Goal: Task Accomplishment & Management: Complete application form

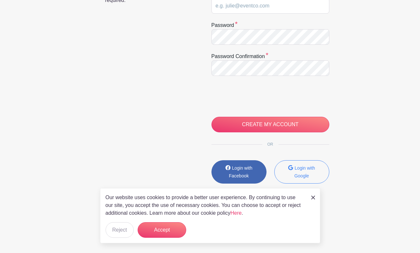
scroll to position [139, 0]
click at [234, 169] on small "Login with Facebook" at bounding box center [241, 172] width 24 height 13
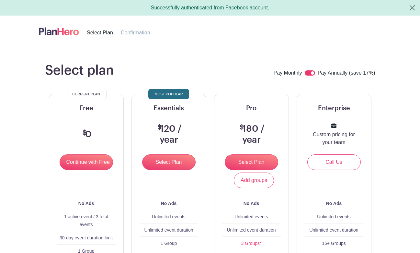
scroll to position [44, 0]
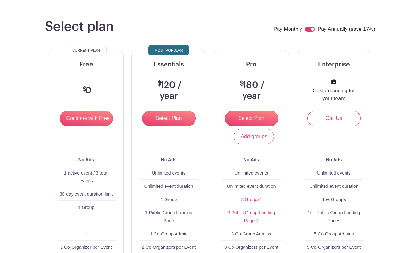
click at [90, 123] on input "Continue with Free" at bounding box center [86, 118] width 53 height 16
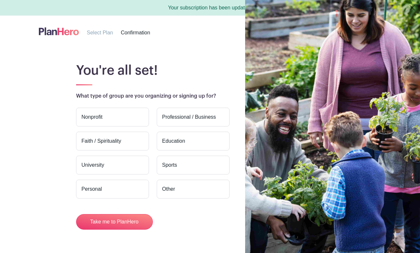
click at [120, 142] on label "Faith / Spirituality" at bounding box center [112, 141] width 73 height 19
click at [0, 0] on input "Faith / Spirituality" at bounding box center [0, 0] width 0 height 0
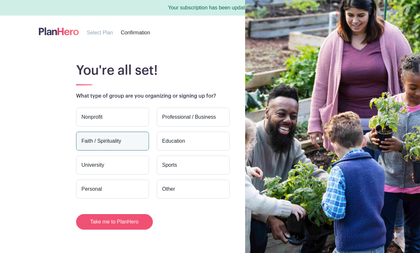
click at [123, 223] on button "Take me to PlanHero" at bounding box center [114, 222] width 77 height 16
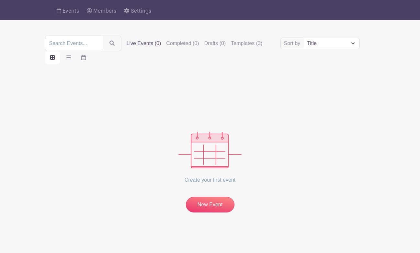
scroll to position [47, 0]
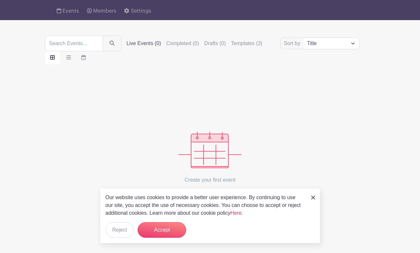
click at [218, 205] on p "Our website uses cookies to provide a better user experience. By continuing to …" at bounding box center [205, 204] width 199 height 23
click at [170, 226] on button "Accept" at bounding box center [162, 230] width 49 height 16
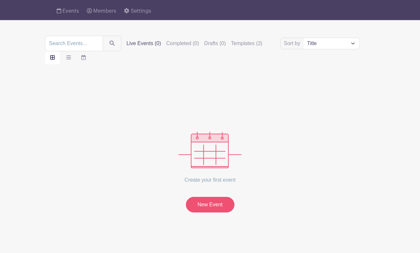
click at [214, 203] on link "New Event" at bounding box center [210, 205] width 49 height 16
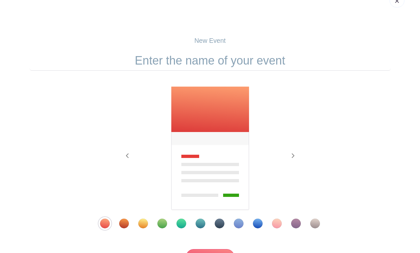
scroll to position [54, 0]
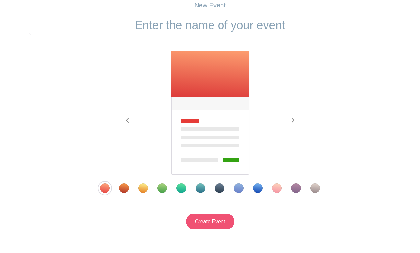
click at [209, 224] on input "Create Event" at bounding box center [210, 221] width 49 height 16
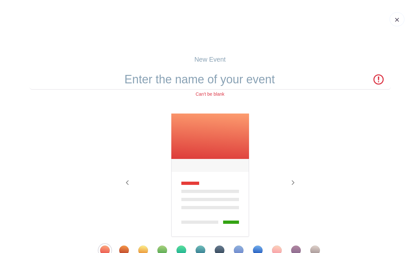
scroll to position [0, 0]
click at [212, 91] on form "Can't be blank Previous Next" at bounding box center [209, 180] width 361 height 222
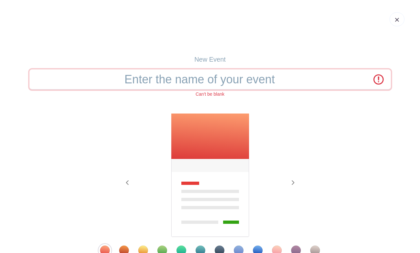
click at [212, 80] on input "text" at bounding box center [209, 79] width 361 height 20
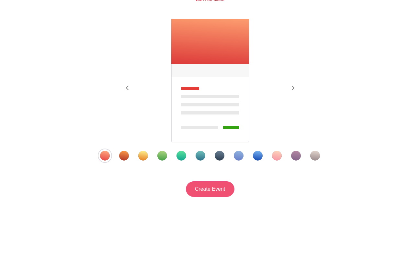
scroll to position [96, 0]
type input "Repas partagé ordination diaconale Désiré"
click at [211, 191] on input "Create Event" at bounding box center [210, 189] width 49 height 16
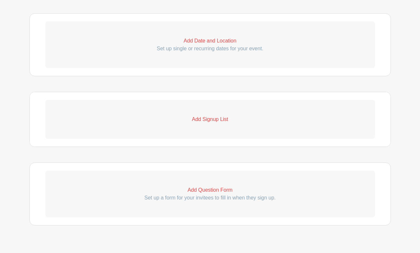
scroll to position [279, 0]
click at [228, 123] on p "Add Signup List" at bounding box center [210, 119] width 330 height 8
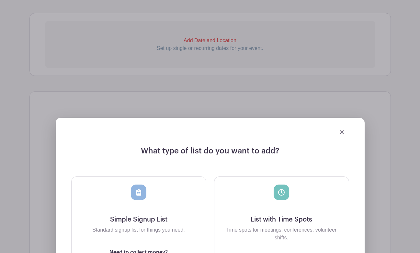
scroll to position [422, 0]
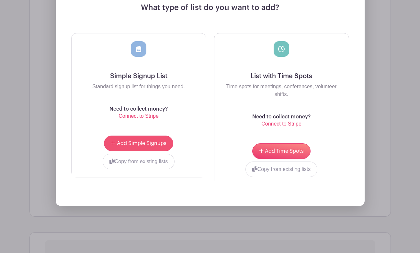
click at [151, 148] on button "Add Simple Signups" at bounding box center [138, 143] width 69 height 16
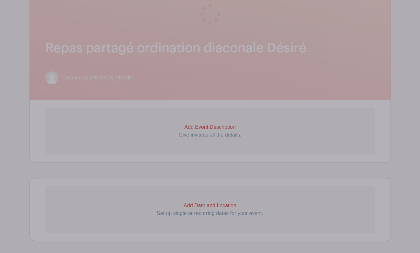
scroll to position [178, 0]
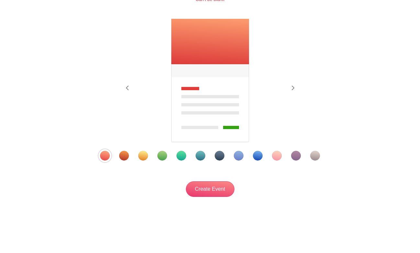
scroll to position [96, 0]
click at [205, 126] on img at bounding box center [210, 80] width 79 height 124
click at [218, 187] on input "Create Event" at bounding box center [210, 189] width 49 height 16
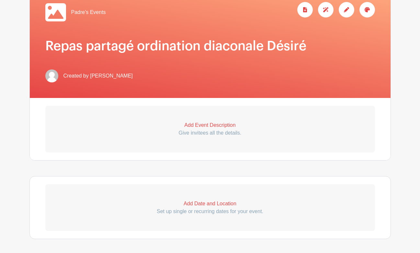
scroll to position [117, 0]
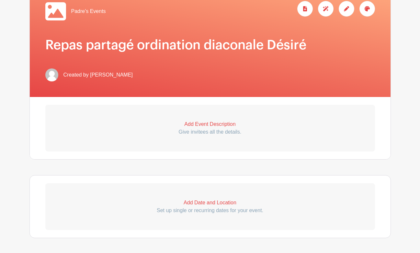
click at [218, 124] on p "Add Event Description" at bounding box center [210, 124] width 330 height 8
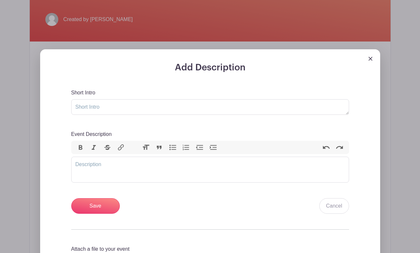
scroll to position [175, 0]
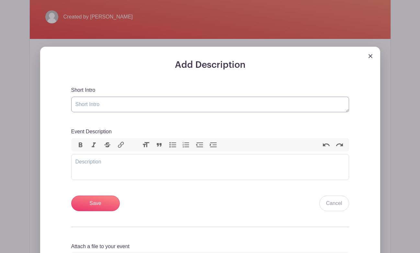
click at [186, 104] on textarea "Short Intro" at bounding box center [210, 105] width 278 height 16
drag, startPoint x: 112, startPoint y: 106, endPoint x: 232, endPoint y: 106, distance: 120.2
click at [232, 106] on textarea "Repas partagé qui suit l'ordination diaconale de" at bounding box center [210, 105] width 278 height 16
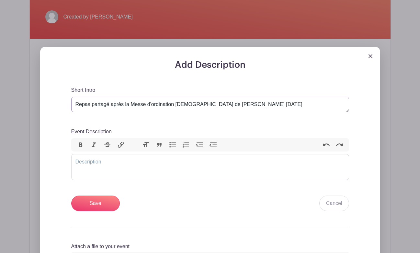
type textarea "Repas partagé après la Messe d'ordination diaconale de Désiré Auffray samedi 22…"
click at [152, 165] on trix-editor "Event Description" at bounding box center [210, 167] width 278 height 26
click at [99, 164] on trix-editor "Event Description" at bounding box center [210, 167] width 278 height 26
paste trix-editor "<div>Tout de suite après la Messe d'ordination diaconale en vue du sacerdoce de…"
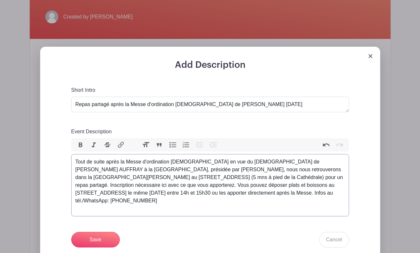
click at [294, 162] on div "Tout de suite après la Messe d'ordination diaconale en vue du sacerdoce de Dési…" at bounding box center [209, 181] width 269 height 47
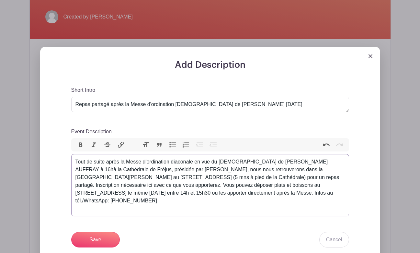
type trix-editor "<div>Tout de suite après la Messe d'ordination diaconale en vue du sacerdoce de…"
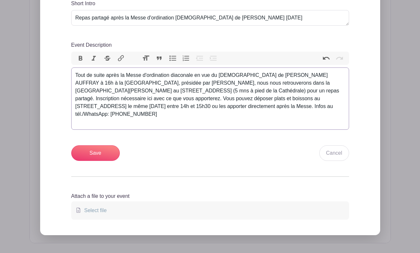
scroll to position [267, 0]
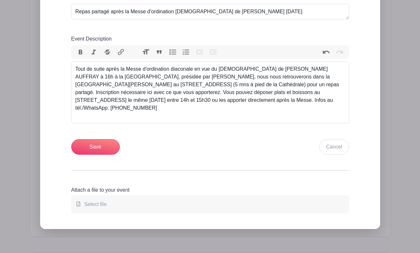
click at [121, 195] on label "Select file" at bounding box center [210, 204] width 278 height 18
click at [0, 0] on input "Select file" at bounding box center [0, 0] width 0 height 0
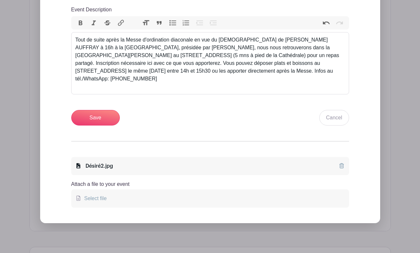
scroll to position [279, 0]
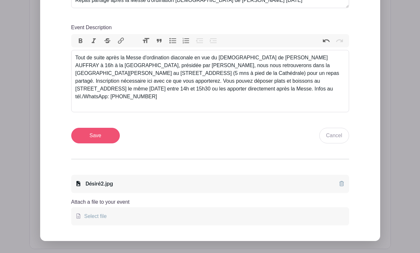
click at [98, 128] on input "Save" at bounding box center [95, 136] width 49 height 16
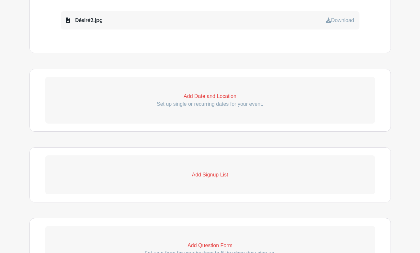
scroll to position [392, 0]
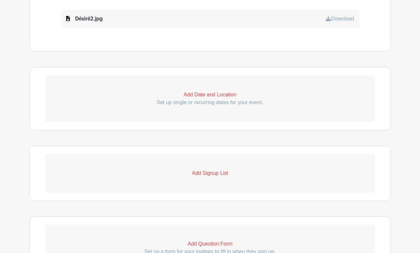
click at [215, 99] on p "Set up single or recurring dates for your event." at bounding box center [210, 102] width 330 height 8
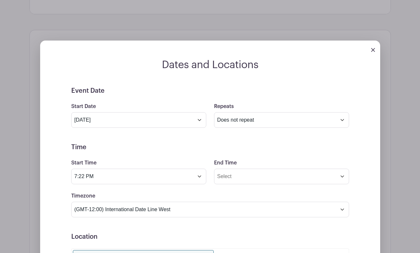
scroll to position [428, 0]
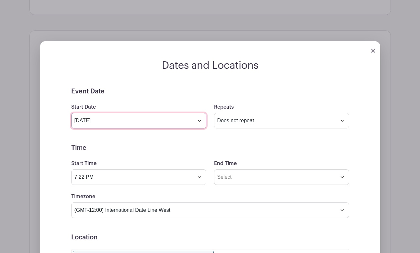
click at [177, 120] on input "Oct 9 2025" at bounding box center [138, 121] width 135 height 16
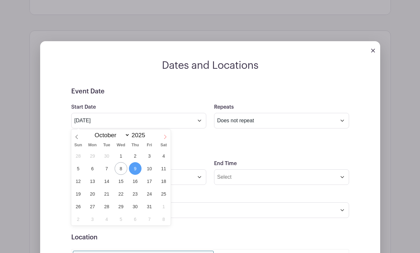
click at [165, 136] on icon at bounding box center [165, 136] width 5 height 5
select select "10"
click at [163, 193] on span "22" at bounding box center [163, 193] width 13 height 13
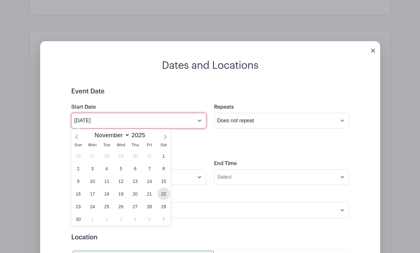
type input "Nov 22 2025"
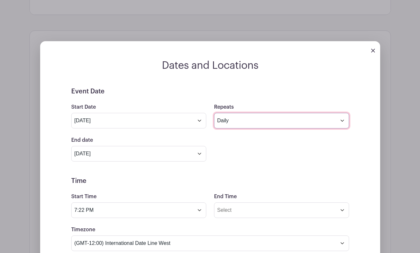
select select "once"
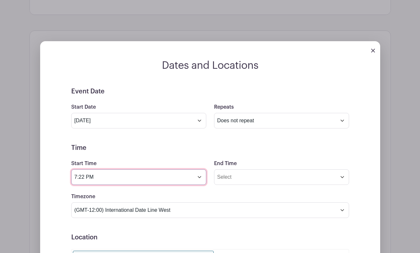
click at [153, 178] on input "7:22 PM" at bounding box center [138, 177] width 135 height 16
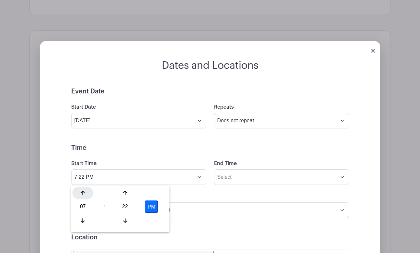
click at [86, 190] on div at bounding box center [83, 193] width 21 height 12
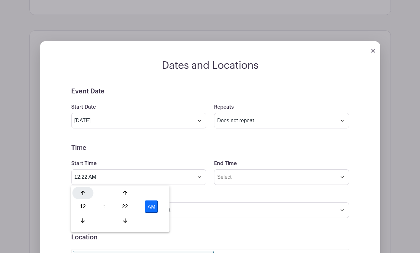
click at [86, 190] on div at bounding box center [83, 193] width 21 height 12
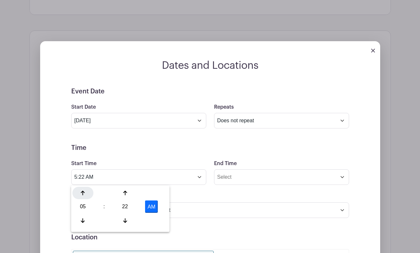
click at [86, 190] on div at bounding box center [83, 193] width 21 height 12
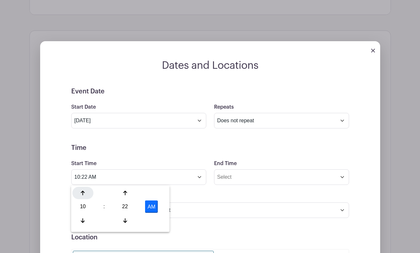
click at [86, 190] on div at bounding box center [83, 193] width 21 height 12
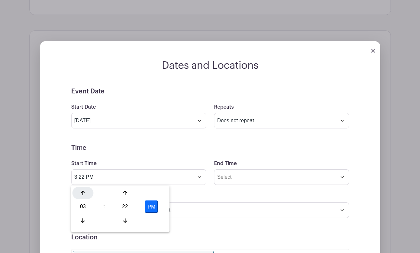
click at [86, 190] on div at bounding box center [83, 193] width 21 height 12
click at [125, 196] on div at bounding box center [125, 193] width 21 height 12
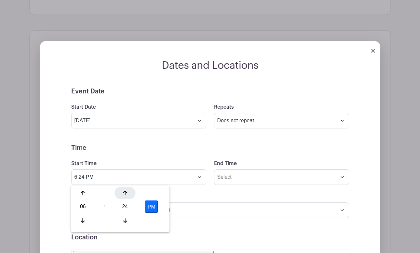
click at [125, 196] on div at bounding box center [125, 193] width 21 height 12
click at [124, 224] on div at bounding box center [125, 220] width 21 height 12
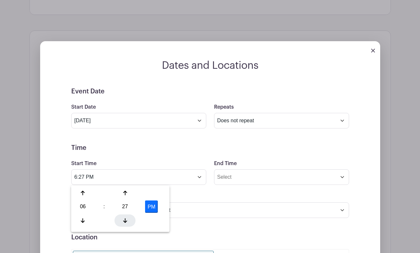
click at [124, 224] on div at bounding box center [125, 220] width 21 height 12
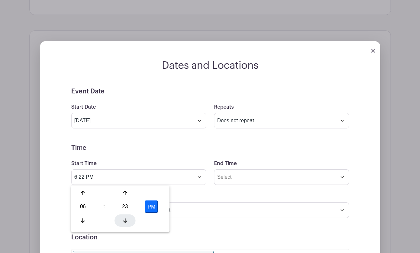
click at [124, 224] on div at bounding box center [125, 220] width 21 height 12
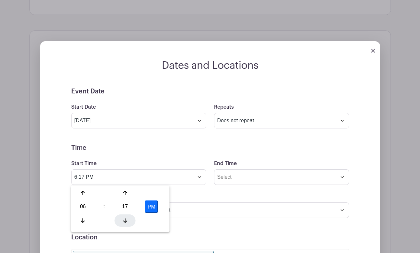
click at [124, 224] on div at bounding box center [125, 220] width 21 height 12
type input "6:15 PM"
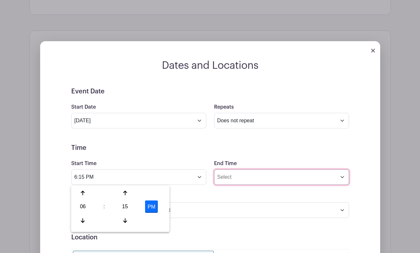
click at [239, 176] on input "End Time" at bounding box center [281, 177] width 135 height 16
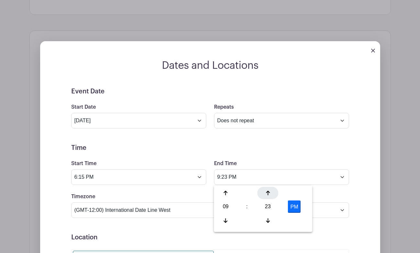
click at [266, 192] on icon at bounding box center [268, 192] width 4 height 5
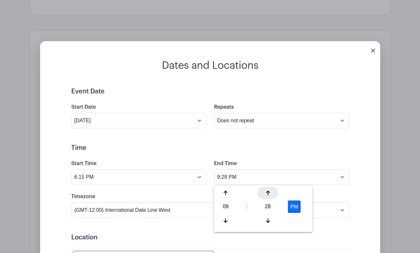
click at [266, 192] on icon at bounding box center [268, 192] width 4 height 5
type input "9:30 PM"
click at [159, 228] on form "Event Date Start Date Nov 22 2025 Repeats Does not repeat Daily Weekly Monthly …" at bounding box center [210, 233] width 278 height 292
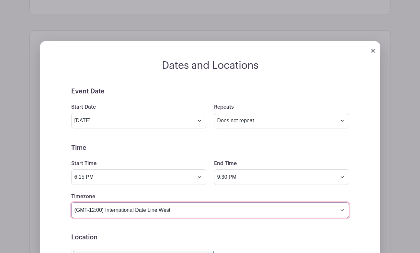
click at [183, 211] on select "(GMT-12:00) International Date Line West (GMT-11:00) American Samoa (GMT-11:00)…" at bounding box center [210, 210] width 278 height 16
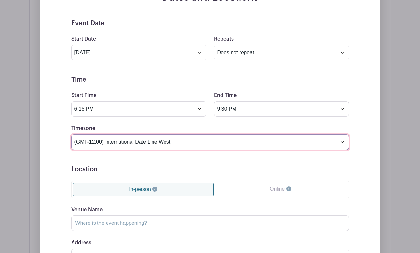
scroll to position [496, 0]
select select "Paris"
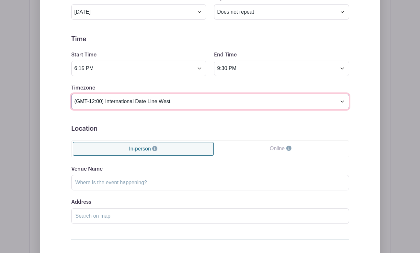
scroll to position [537, 0]
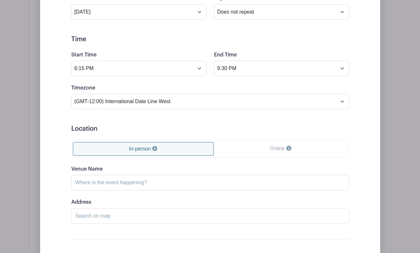
click at [258, 149] on link "Online" at bounding box center [280, 148] width 133 height 13
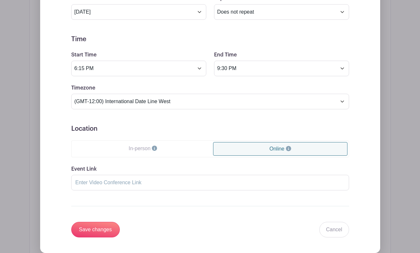
click at [272, 149] on link "Online" at bounding box center [280, 149] width 134 height 14
click at [147, 150] on link "In-person" at bounding box center [143, 148] width 141 height 13
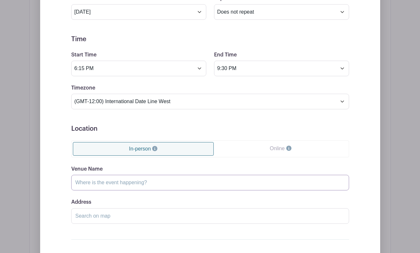
click at [171, 182] on input "Venue Name" at bounding box center [210, 183] width 278 height 16
type input "Presbytère Cathédrale"
click at [150, 218] on input "Address" at bounding box center [210, 216] width 278 height 16
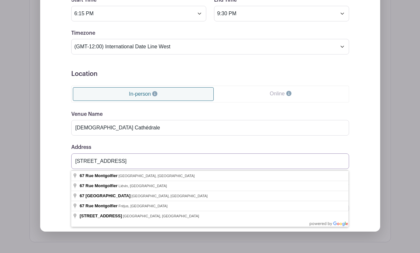
scroll to position [596, 0]
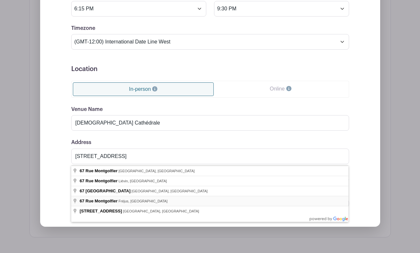
type input "67 Rue Montgolfier, Fréjus, France"
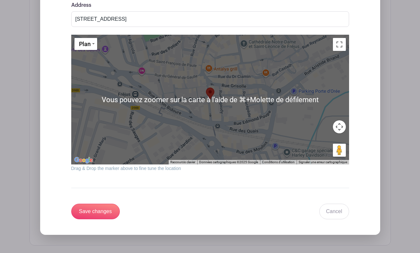
scroll to position [770, 0]
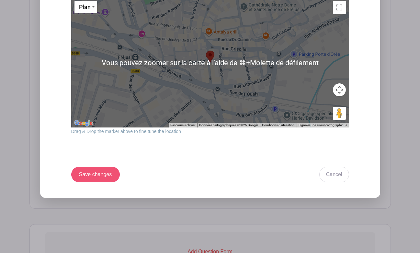
click at [104, 176] on input "Save changes" at bounding box center [95, 174] width 49 height 16
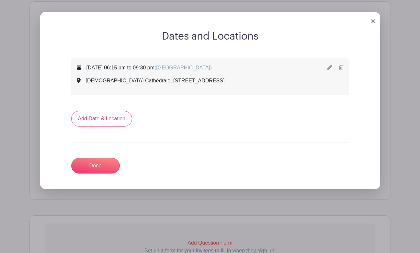
scroll to position [395, 0]
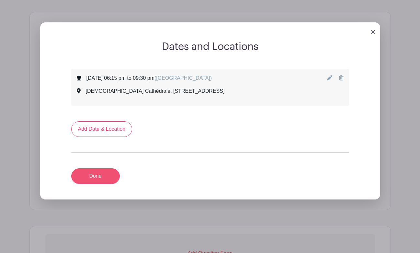
click at [102, 176] on link "Done" at bounding box center [95, 176] width 49 height 16
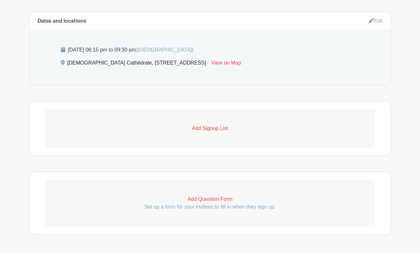
click at [211, 132] on p "Add Signup List" at bounding box center [210, 128] width 330 height 8
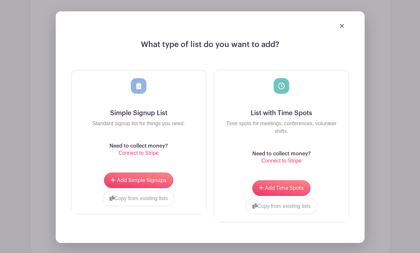
scroll to position [510, 0]
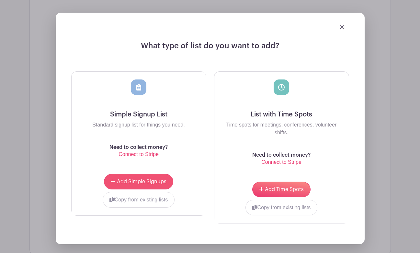
click at [152, 181] on span "Add Simple Signups" at bounding box center [142, 181] width 50 height 5
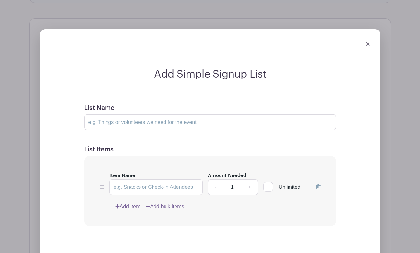
scroll to position [541, 0]
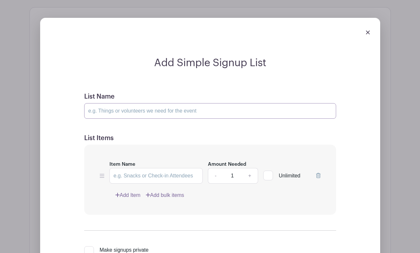
click at [178, 110] on input "List Name" at bounding box center [210, 111] width 252 height 16
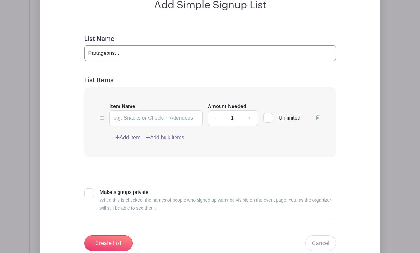
scroll to position [599, 0]
drag, startPoint x: 127, startPoint y: 52, endPoint x: 76, endPoint y: 53, distance: 50.5
click at [76, 52] on div "Add Simple Signup List List Name Partageons... List Items Item Name Amount Need…" at bounding box center [210, 127] width 299 height 259
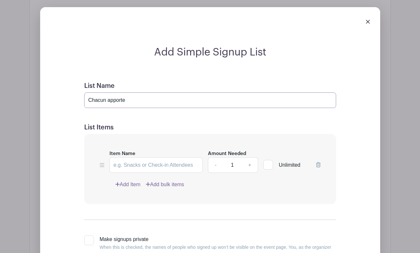
scroll to position [550, 0]
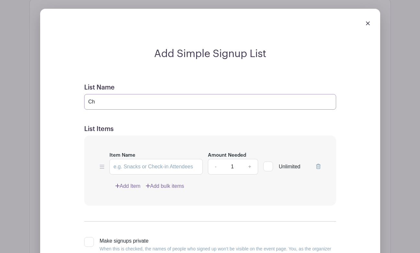
type input "C"
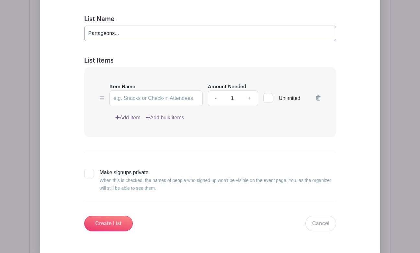
scroll to position [620, 0]
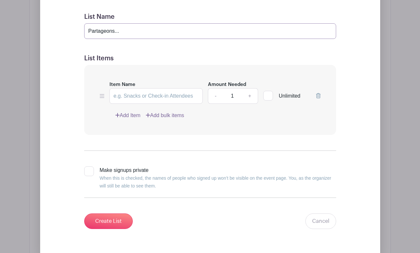
type input "Partageons..."
click at [148, 95] on input "Item Name" at bounding box center [156, 96] width 94 height 16
type input "Apéro Martini"
click at [248, 94] on link "+" at bounding box center [250, 96] width 16 height 16
type input "2"
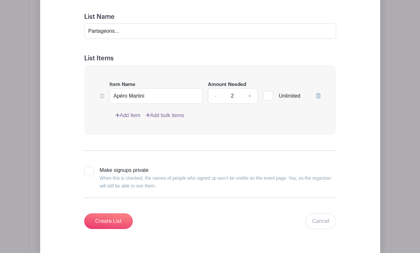
click at [270, 95] on div at bounding box center [268, 96] width 10 height 10
click at [268, 95] on input "Unlimited" at bounding box center [265, 94] width 4 height 4
click at [270, 95] on div at bounding box center [268, 96] width 10 height 10
click at [268, 95] on input "Unlimited" at bounding box center [265, 94] width 4 height 4
click at [270, 95] on div at bounding box center [268, 96] width 10 height 10
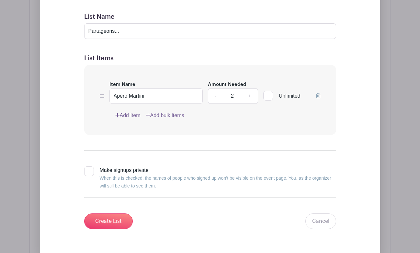
click at [268, 95] on input "Unlimited" at bounding box center [265, 94] width 4 height 4
click at [270, 95] on div at bounding box center [268, 96] width 10 height 10
click at [268, 95] on input "Unlimited" at bounding box center [265, 94] width 4 height 4
checkbox input "false"
click at [216, 97] on link "-" at bounding box center [215, 96] width 15 height 16
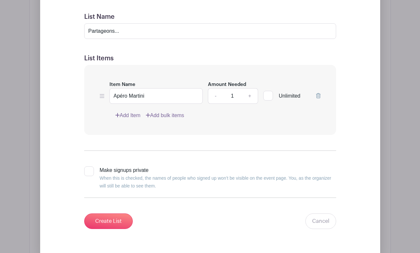
click at [249, 98] on link "+" at bounding box center [250, 96] width 16 height 16
type input "2"
click at [271, 96] on div at bounding box center [268, 96] width 10 height 10
click at [268, 96] on input "Unlimited" at bounding box center [265, 94] width 4 height 4
click at [267, 96] on div at bounding box center [268, 96] width 10 height 10
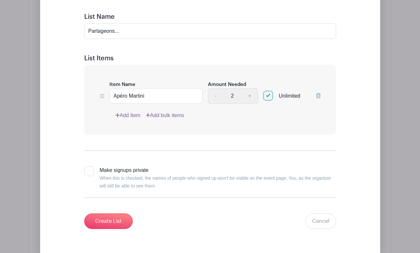
click at [267, 96] on input "Unlimited" at bounding box center [265, 94] width 4 height 4
checkbox input "false"
click at [130, 114] on link "Add Item" at bounding box center [127, 115] width 25 height 8
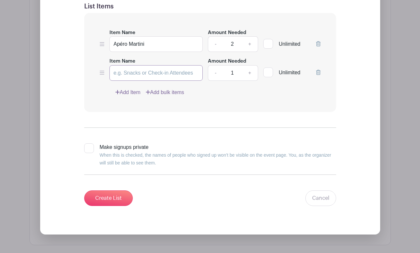
click at [140, 74] on input "Item Name" at bounding box center [156, 73] width 94 height 16
type input "Apéro Pastis"
click at [134, 90] on link "Add Item" at bounding box center [127, 92] width 25 height 8
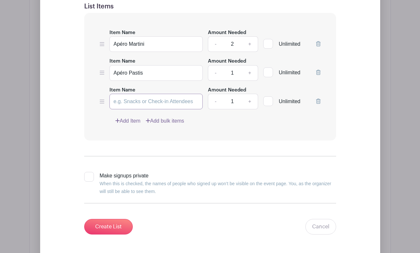
click at [143, 103] on input "Item Name" at bounding box center [156, 102] width 94 height 16
type input "Apéro Porto"
click at [249, 101] on link "+" at bounding box center [250, 102] width 16 height 16
type input "2"
click at [128, 118] on link "Add Item" at bounding box center [127, 121] width 25 height 8
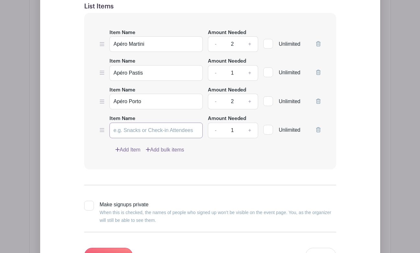
click at [138, 131] on input "Item Name" at bounding box center [156, 130] width 94 height 16
type input "Apéro Whisky"
click at [270, 129] on div at bounding box center [268, 130] width 10 height 10
click at [268, 129] on input "Unlimited" at bounding box center [265, 128] width 4 height 4
checkbox input "true"
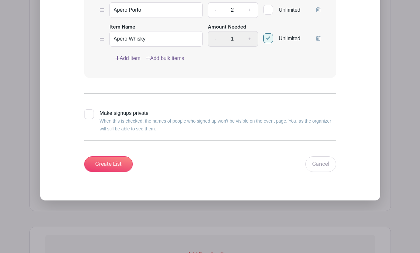
scroll to position [712, 0]
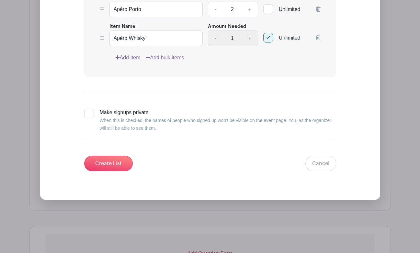
click at [91, 115] on div at bounding box center [89, 114] width 10 height 10
click at [88, 113] on input "Make signups private When this is checked, the names of people who signed up wo…" at bounding box center [86, 111] width 4 height 4
checkbox input "true"
click at [116, 164] on input "Create List" at bounding box center [108, 163] width 49 height 16
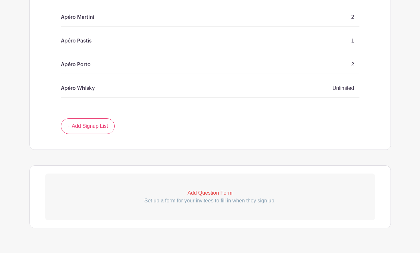
scroll to position [530, 0]
click at [214, 198] on p "Set up a form for your invitees to fill in when they sign up." at bounding box center [210, 202] width 330 height 8
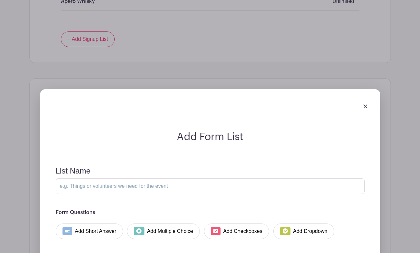
scroll to position [618, 0]
click at [365, 104] on link at bounding box center [365, 106] width 4 height 6
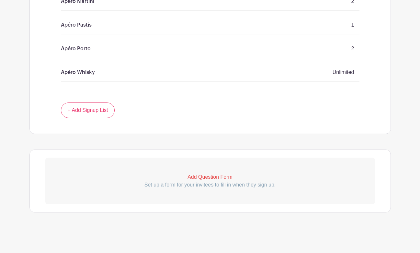
scroll to position [547, 0]
click at [225, 178] on p "Add Question Form" at bounding box center [210, 177] width 330 height 8
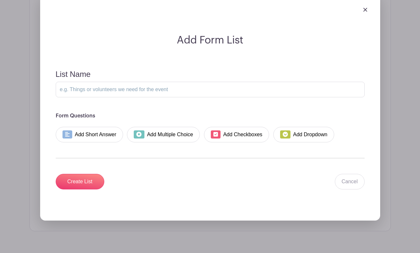
scroll to position [713, 0]
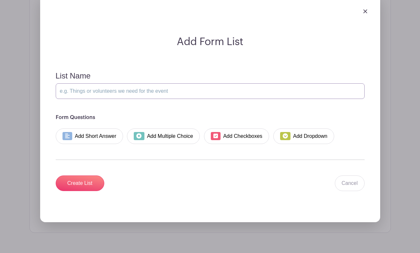
click at [190, 92] on input "List Name" at bounding box center [210, 91] width 309 height 16
type input "Vos coordonnées"
click at [108, 137] on link "Add Short Answer" at bounding box center [90, 136] width 68 height 16
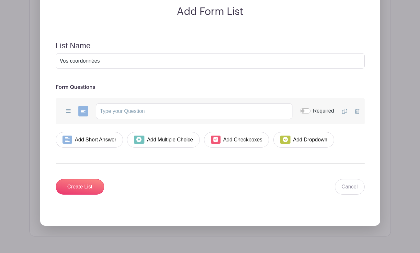
scroll to position [745, 0]
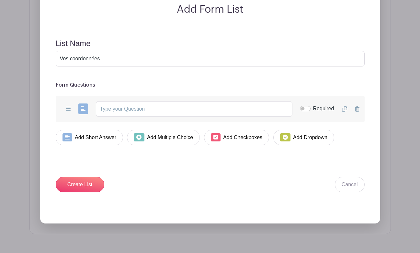
click at [126, 106] on input "text" at bounding box center [194, 109] width 197 height 16
type input "N"
type input "Prénom et NOM"
click at [102, 136] on link "Add Short Answer" at bounding box center [90, 138] width 68 height 16
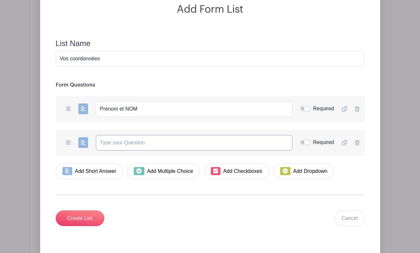
click at [127, 141] on input "text" at bounding box center [194, 143] width 197 height 16
type input "Numéro de portable"
click at [309, 108] on input "Required" at bounding box center [305, 108] width 10 height 5
checkbox input "true"
click at [308, 142] on input "Required" at bounding box center [305, 142] width 10 height 5
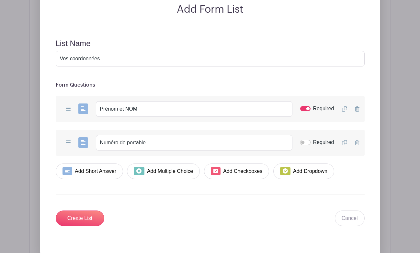
checkbox input "true"
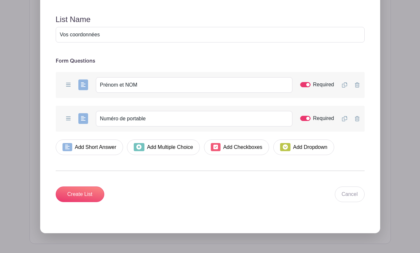
scroll to position [769, 0]
click at [91, 194] on input "Create List" at bounding box center [80, 194] width 49 height 16
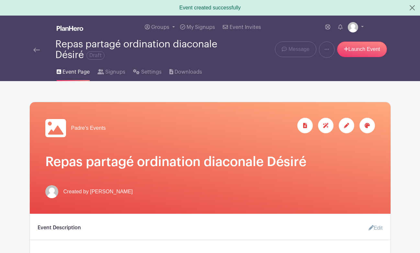
scroll to position [0, 0]
click at [361, 28] on link at bounding box center [356, 27] width 16 height 10
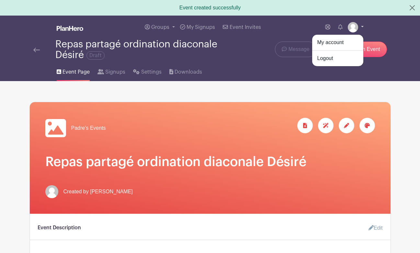
click at [361, 28] on link at bounding box center [356, 27] width 16 height 10
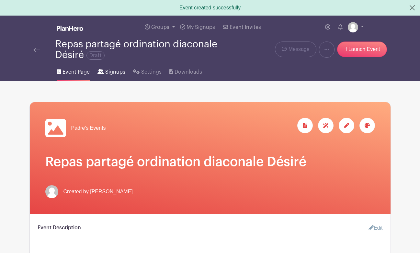
click at [118, 72] on span "Signups" at bounding box center [115, 72] width 20 height 8
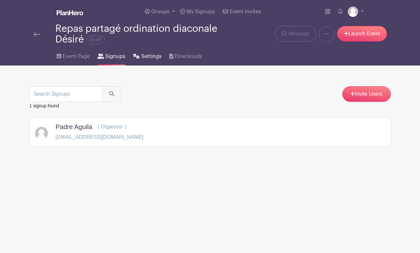
click at [155, 55] on span "Settings" at bounding box center [151, 56] width 20 height 8
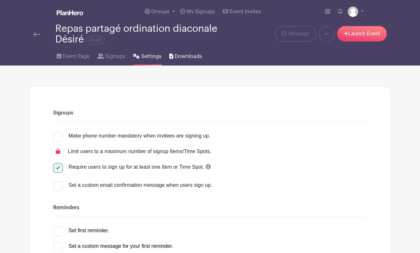
click at [188, 55] on span "Downloads" at bounding box center [189, 56] width 28 height 8
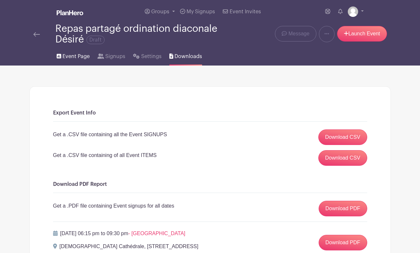
click at [76, 57] on span "Event Page" at bounding box center [76, 56] width 27 height 8
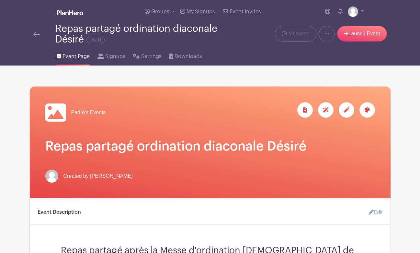
click at [369, 109] on icon at bounding box center [367, 109] width 5 height 5
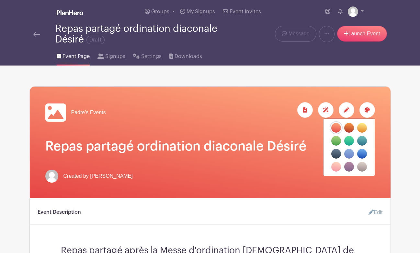
click at [287, 175] on div "Created by Padre Aguila" at bounding box center [210, 175] width 330 height 13
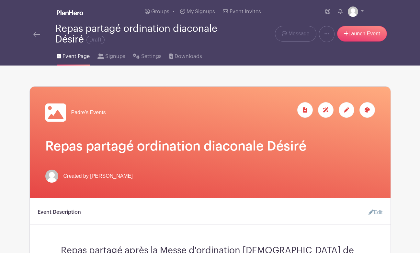
click at [377, 212] on link "Edit" at bounding box center [372, 212] width 19 height 13
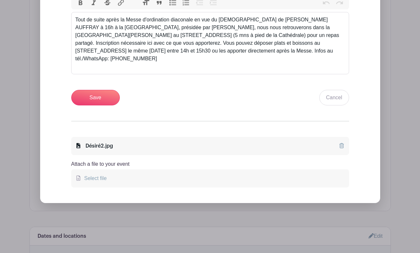
scroll to position [300, 0]
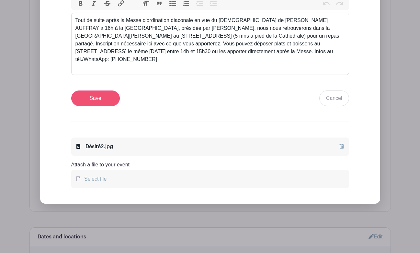
click at [108, 90] on input "Save" at bounding box center [95, 98] width 49 height 16
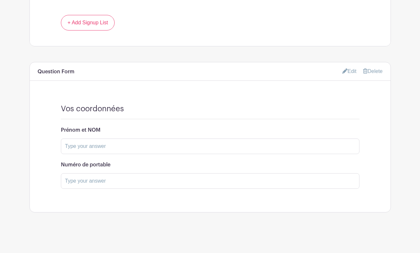
scroll to position [671, 0]
click at [347, 70] on link "Edit" at bounding box center [349, 71] width 14 height 11
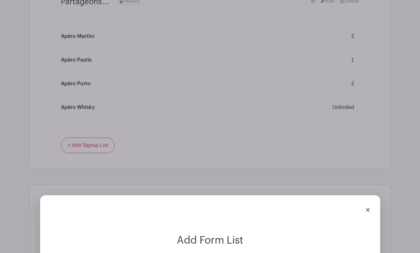
scroll to position [549, 0]
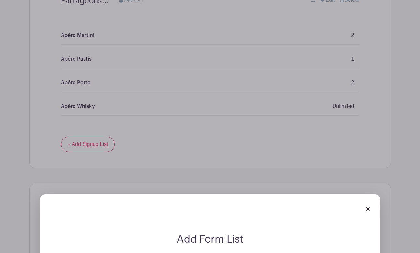
click at [367, 211] on img at bounding box center [368, 209] width 4 height 4
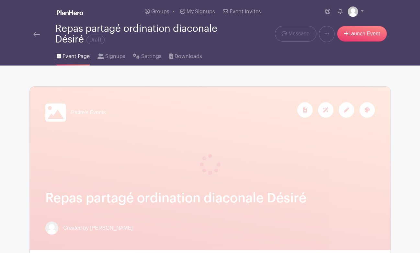
scroll to position [0, 0]
click at [206, 13] on span "My Signups" at bounding box center [201, 11] width 29 height 5
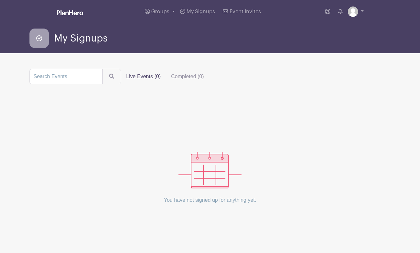
click at [143, 79] on label "Live Events (0)" at bounding box center [143, 76] width 45 height 13
click at [0, 0] on input "Live Events (0)" at bounding box center [0, 0] width 0 height 0
click at [143, 76] on label "Live Events (0)" at bounding box center [143, 76] width 45 height 13
click at [0, 0] on input "Live Events (0)" at bounding box center [0, 0] width 0 height 0
click at [249, 11] on span "Event Invites" at bounding box center [245, 11] width 31 height 5
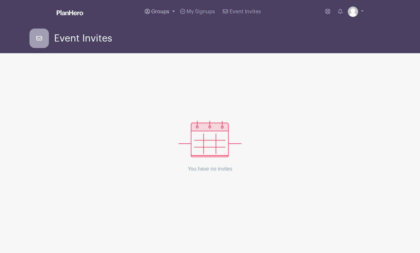
click at [158, 8] on link "Groups" at bounding box center [159, 11] width 35 height 23
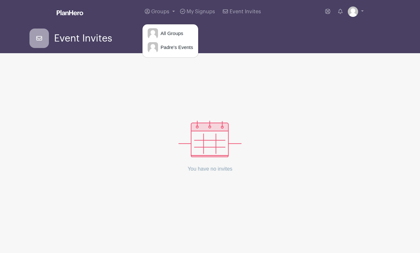
click at [66, 39] on span "Event Invites" at bounding box center [83, 38] width 58 height 11
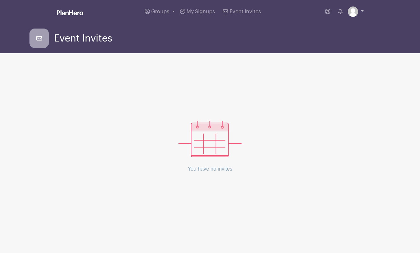
click at [362, 13] on link at bounding box center [356, 11] width 16 height 10
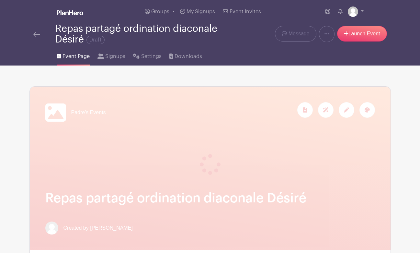
click at [75, 56] on span "Event Page" at bounding box center [76, 56] width 27 height 8
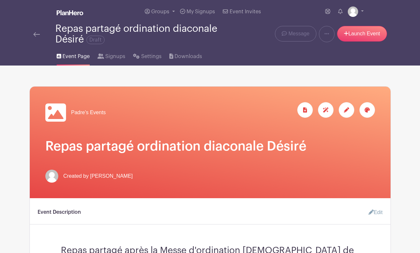
click at [35, 34] on img at bounding box center [36, 34] width 6 height 5
click at [327, 33] on icon at bounding box center [327, 33] width 5 height 5
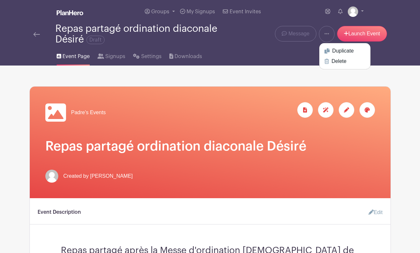
click at [327, 33] on icon at bounding box center [327, 33] width 5 height 5
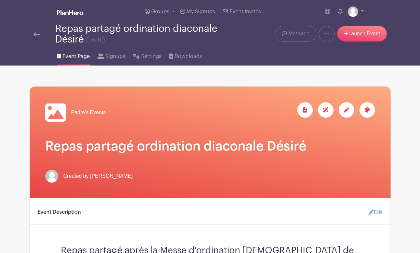
click at [295, 36] on span "Message" at bounding box center [299, 34] width 21 height 8
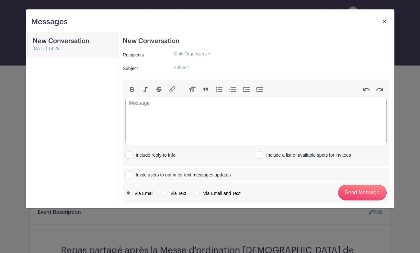
click at [385, 22] on img at bounding box center [385, 21] width 4 height 4
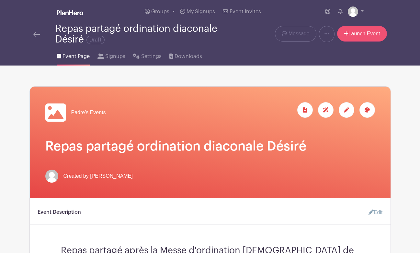
click at [372, 36] on link "Launch Event" at bounding box center [362, 34] width 50 height 16
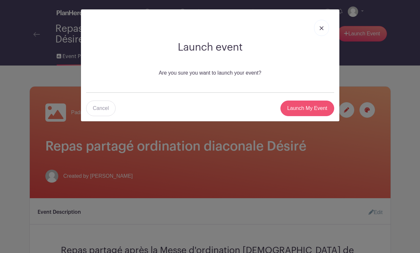
click at [318, 109] on input "Launch My Event" at bounding box center [308, 108] width 54 height 16
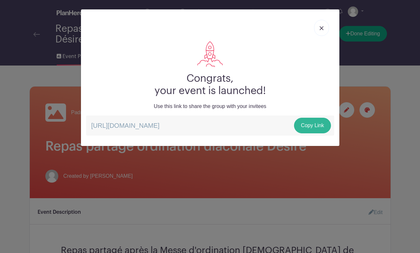
click at [315, 125] on link "Copy Link" at bounding box center [312, 126] width 37 height 16
click at [323, 28] on img at bounding box center [322, 28] width 4 height 4
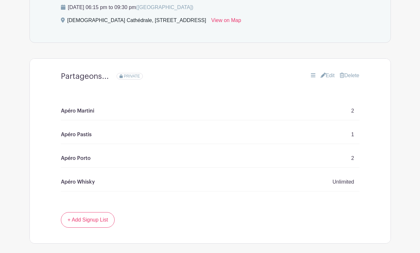
scroll to position [420, 0]
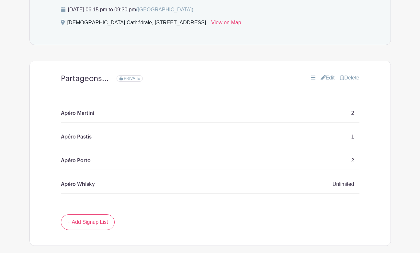
click at [324, 78] on link "Edit" at bounding box center [328, 78] width 14 height 8
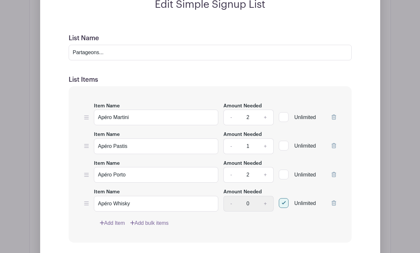
scroll to position [543, 0]
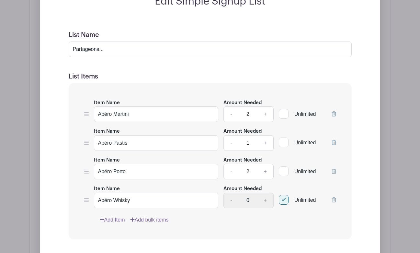
click at [231, 114] on link "-" at bounding box center [231, 114] width 15 height 16
type input "1"
click at [231, 114] on link "-" at bounding box center [231, 114] width 15 height 16
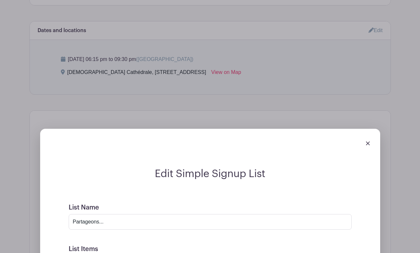
scroll to position [356, 0]
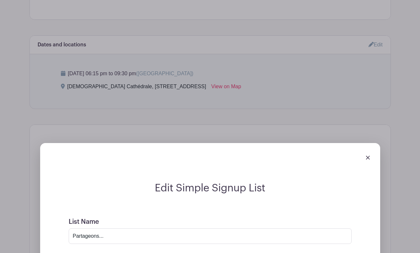
click at [368, 157] on img at bounding box center [368, 157] width 4 height 4
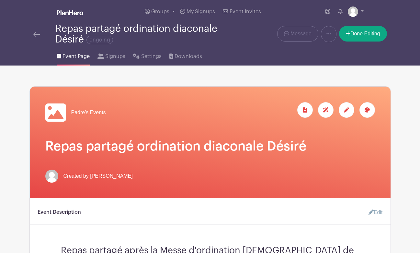
scroll to position [0, 0]
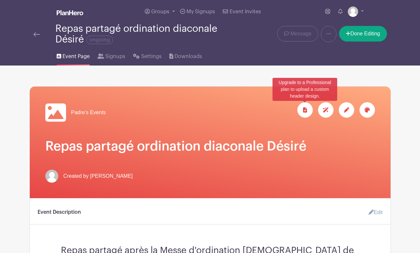
click at [304, 109] on icon at bounding box center [305, 109] width 4 height 5
click at [305, 109] on icon at bounding box center [305, 109] width 4 height 5
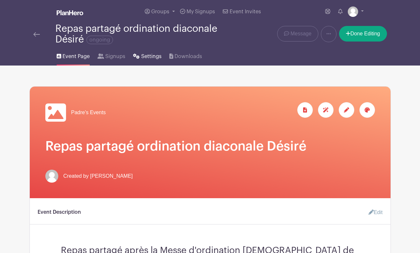
click at [153, 57] on span "Settings" at bounding box center [151, 56] width 20 height 8
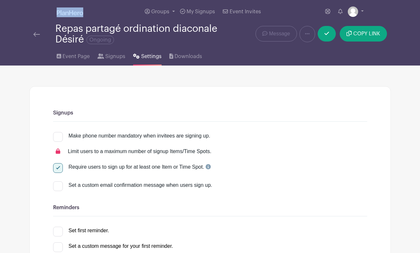
drag, startPoint x: 86, startPoint y: 12, endPoint x: 63, endPoint y: 12, distance: 22.7
click at [63, 12] on div "Groups All Groups Padre's Events My Signups Event Invites My account Logout" at bounding box center [210, 11] width 369 height 23
copy div
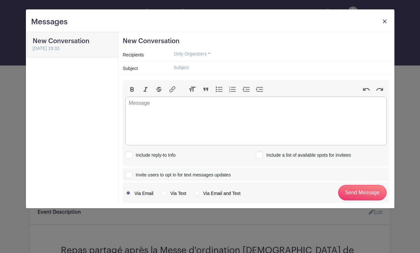
click at [383, 22] on img at bounding box center [385, 21] width 4 height 4
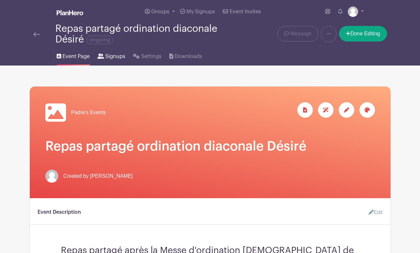
click at [109, 56] on span "Signups" at bounding box center [115, 56] width 20 height 8
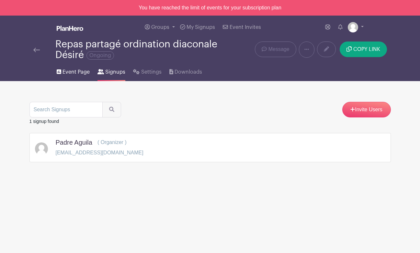
click at [78, 73] on span "Event Page" at bounding box center [76, 72] width 27 height 8
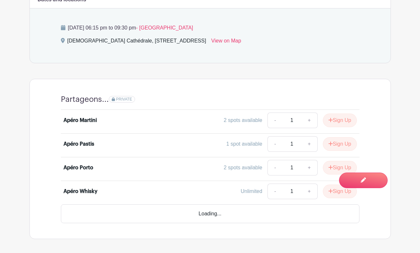
scroll to position [387, 0]
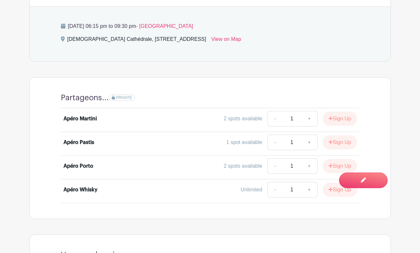
click at [121, 97] on span "PRIVATE" at bounding box center [124, 97] width 16 height 5
click at [112, 97] on icon at bounding box center [114, 98] width 4 height 4
click at [238, 120] on div "2 spots available" at bounding box center [243, 119] width 39 height 8
click at [274, 120] on link "-" at bounding box center [275, 119] width 15 height 16
click at [343, 119] on button "Sign Up" at bounding box center [340, 119] width 34 height 14
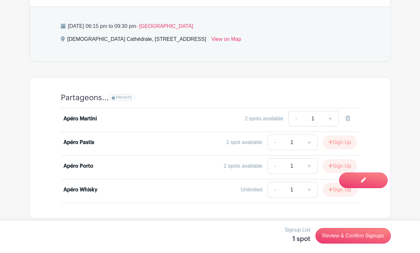
click at [294, 120] on link "-" at bounding box center [296, 119] width 15 height 16
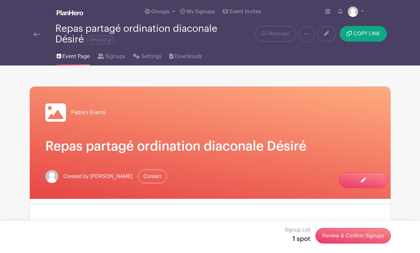
scroll to position [0, 0]
click at [360, 10] on link at bounding box center [356, 11] width 16 height 10
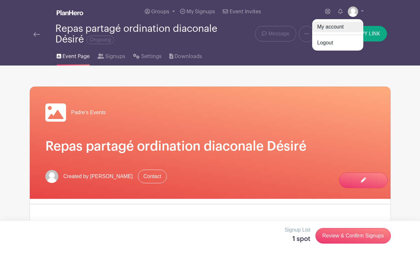
click at [339, 25] on link "My account" at bounding box center [337, 27] width 51 height 10
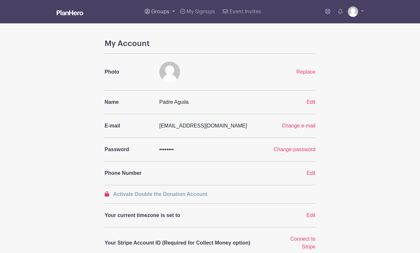
click at [163, 10] on span "Groups" at bounding box center [160, 11] width 18 height 5
click at [201, 12] on span "My Signups" at bounding box center [201, 11] width 29 height 5
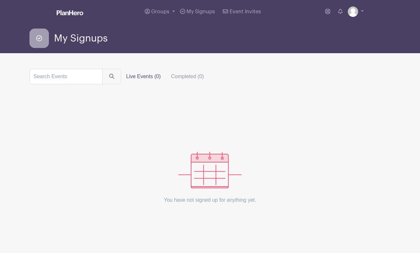
click at [77, 13] on img at bounding box center [70, 12] width 27 height 5
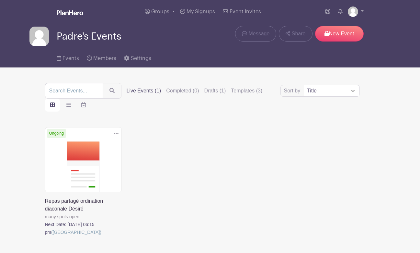
click at [152, 92] on label "Live Events (1)" at bounding box center [144, 91] width 35 height 8
click at [0, 0] on input "Live Events (1)" at bounding box center [0, 0] width 0 height 0
click at [152, 92] on label "Live Events (1)" at bounding box center [144, 91] width 35 height 8
click at [0, 0] on input "Live Events (1)" at bounding box center [0, 0] width 0 height 0
click at [152, 90] on label "Live Events (1)" at bounding box center [144, 91] width 35 height 8
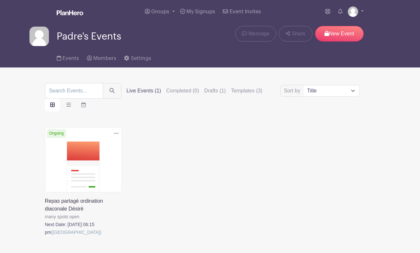
click at [0, 0] on input "Live Events (1)" at bounding box center [0, 0] width 0 height 0
click at [45, 236] on link at bounding box center [45, 236] width 0 height 0
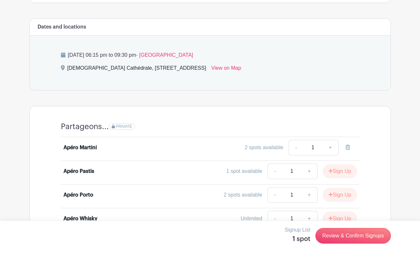
scroll to position [356, 0]
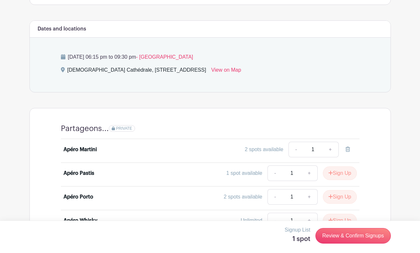
click at [350, 149] on icon at bounding box center [348, 148] width 5 height 5
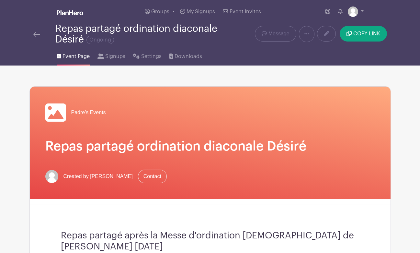
scroll to position [0, 0]
click at [242, 45] on div "Repas partagé ordination diaconale Désiré Ongoing Delete Event Are you sure you…" at bounding box center [209, 33] width 361 height 21
click at [361, 11] on link at bounding box center [356, 11] width 16 height 10
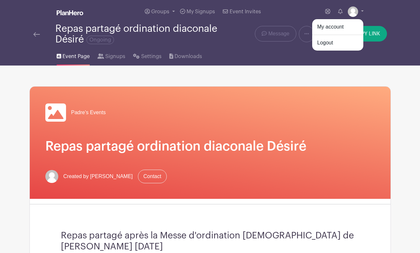
click at [256, 47] on div "Event Page Signups Settings Downloads" at bounding box center [210, 55] width 369 height 21
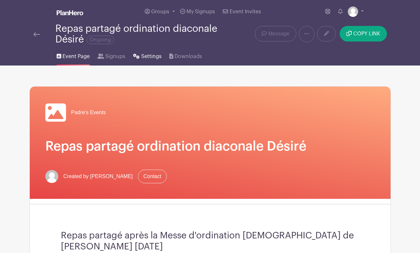
click at [154, 57] on span "Settings" at bounding box center [151, 56] width 20 height 8
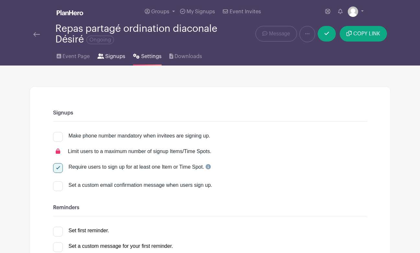
click at [117, 56] on span "Signups" at bounding box center [115, 56] width 20 height 8
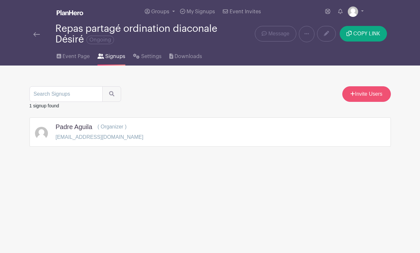
click at [379, 94] on link "Invite Users" at bounding box center [366, 94] width 49 height 16
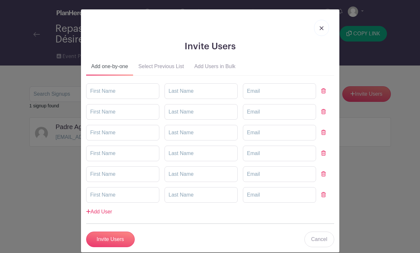
click at [321, 28] on img at bounding box center [322, 28] width 4 height 4
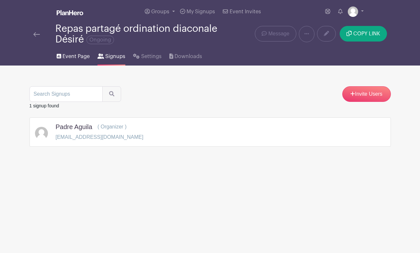
click at [72, 59] on span "Event Page" at bounding box center [76, 56] width 27 height 8
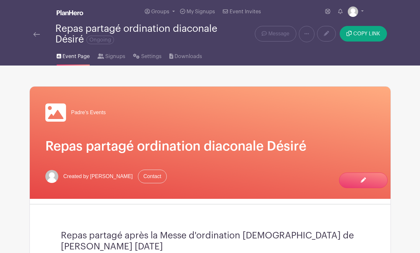
click at [76, 55] on span "Event Page" at bounding box center [76, 56] width 27 height 8
click at [40, 30] on link at bounding box center [36, 34] width 6 height 8
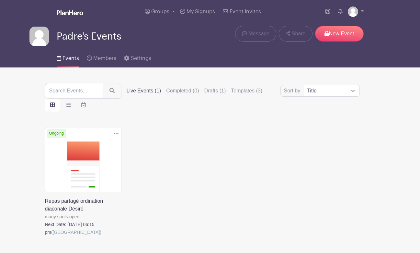
click at [45, 236] on link at bounding box center [45, 236] width 0 height 0
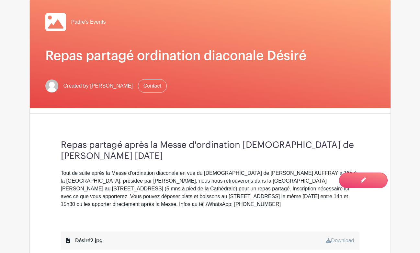
scroll to position [90, 0]
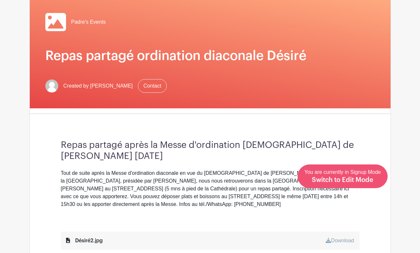
click at [368, 183] on span "Switch to Edit Mode" at bounding box center [343, 180] width 62 height 6
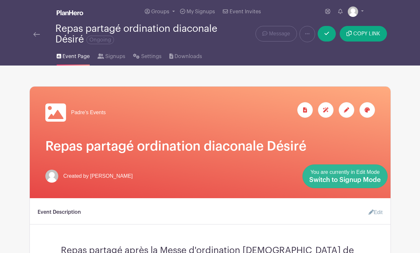
click at [373, 181] on span "Switch to Signup Mode" at bounding box center [345, 180] width 72 height 6
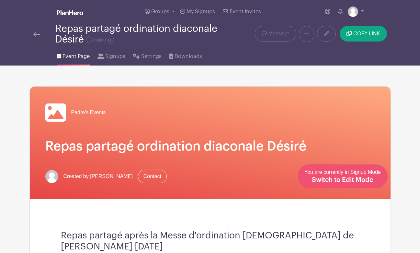
click at [372, 179] on span "Switch to Edit Mode" at bounding box center [343, 180] width 62 height 6
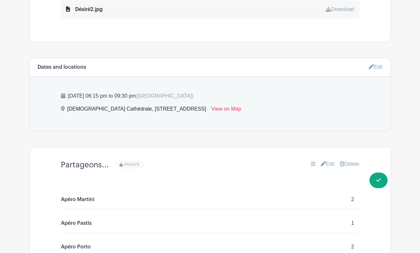
scroll to position [361, 0]
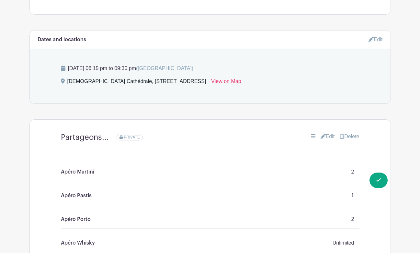
click at [327, 139] on link "Edit" at bounding box center [328, 136] width 14 height 8
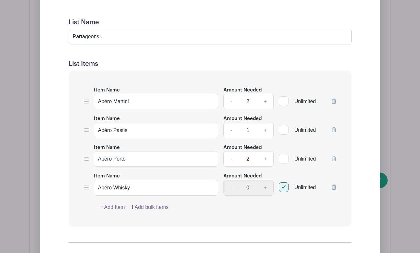
scroll to position [555, 0]
click at [285, 100] on div at bounding box center [284, 101] width 10 height 10
click at [283, 100] on input "Unlimited" at bounding box center [281, 99] width 4 height 4
checkbox input "true"
click at [284, 129] on div at bounding box center [284, 130] width 10 height 10
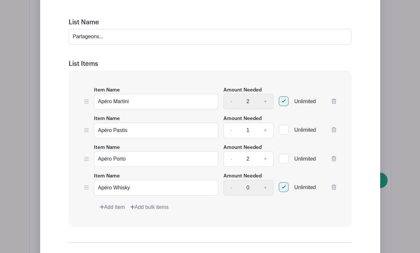
click at [283, 129] on input "Unlimited" at bounding box center [281, 128] width 4 height 4
checkbox input "true"
click at [232, 101] on div "- 2 +" at bounding box center [249, 102] width 50 height 16
click at [231, 101] on div "- 2 +" at bounding box center [249, 102] width 50 height 16
click at [282, 100] on div at bounding box center [284, 101] width 10 height 10
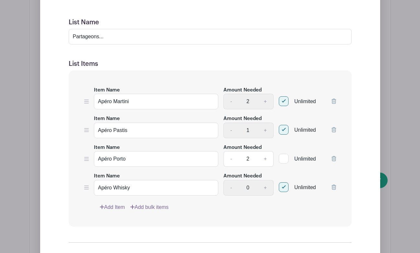
click at [282, 100] on input "Unlimited" at bounding box center [281, 99] width 4 height 4
checkbox input "false"
click at [230, 102] on link "-" at bounding box center [231, 102] width 15 height 16
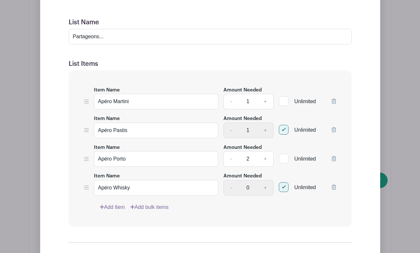
click at [246, 103] on input "1" at bounding box center [247, 102] width 19 height 16
type input "0"
click at [285, 101] on div at bounding box center [284, 101] width 10 height 10
click at [283, 101] on input "Unlimited" at bounding box center [281, 99] width 4 height 4
checkbox input "true"
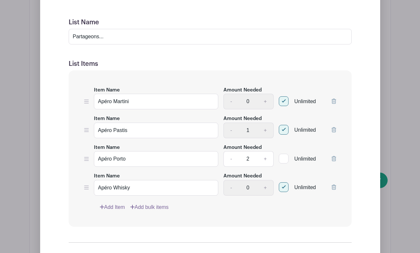
click at [285, 130] on div at bounding box center [284, 130] width 10 height 10
click at [283, 130] on input "Unlimited" at bounding box center [281, 128] width 4 height 4
checkbox input "false"
click at [252, 127] on input "1" at bounding box center [247, 130] width 19 height 16
type input "0"
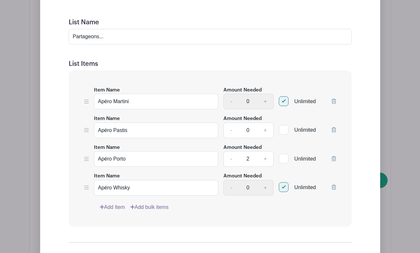
click at [285, 129] on div at bounding box center [284, 130] width 10 height 10
click at [283, 129] on input "Unlimited" at bounding box center [281, 128] width 4 height 4
checkbox input "true"
click at [252, 157] on input "2" at bounding box center [247, 159] width 19 height 16
type input "0"
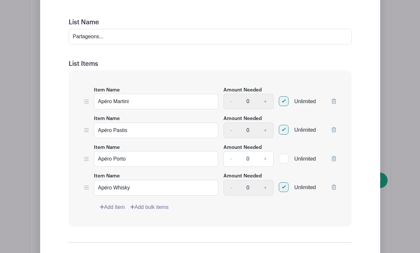
click at [284, 157] on div at bounding box center [284, 159] width 10 height 10
click at [283, 157] on input "Unlimited" at bounding box center [281, 157] width 4 height 4
checkbox input "true"
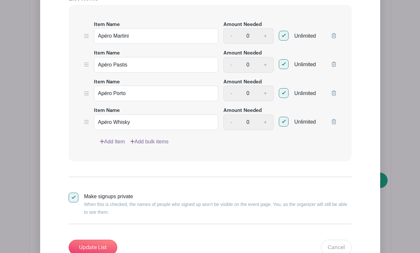
scroll to position [669, 0]
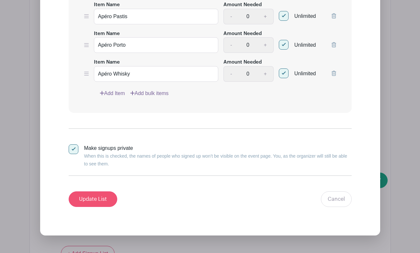
click at [104, 200] on input "Update List" at bounding box center [93, 199] width 49 height 16
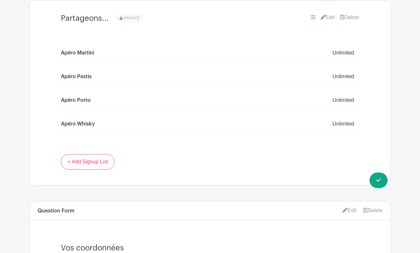
scroll to position [487, 0]
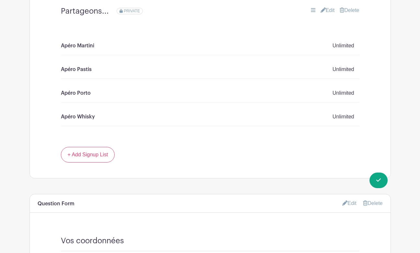
click at [349, 47] on p "Unlimited" at bounding box center [344, 46] width 22 height 8
click at [329, 12] on link "Edit" at bounding box center [328, 10] width 14 height 8
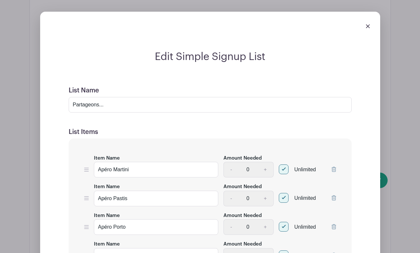
click at [329, 12] on div "Edit Simple Signup List List Name Partageons... List Items Item Name Apéro Mart…" at bounding box center [210, 214] width 361 height 426
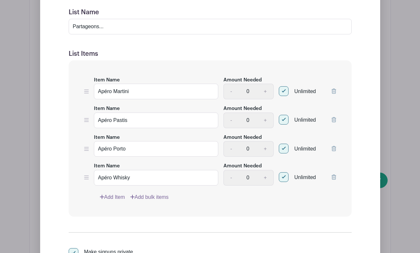
scroll to position [564, 0]
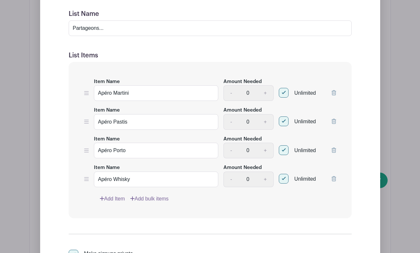
click at [266, 92] on div "- 0 +" at bounding box center [249, 93] width 50 height 16
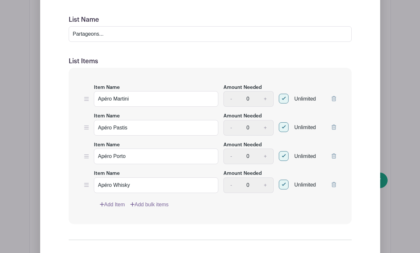
scroll to position [555, 0]
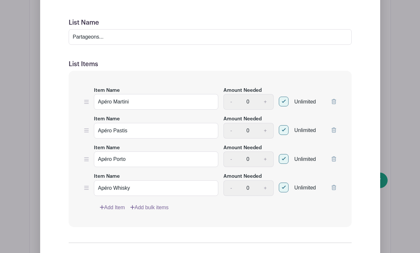
click at [332, 103] on icon at bounding box center [334, 101] width 5 height 5
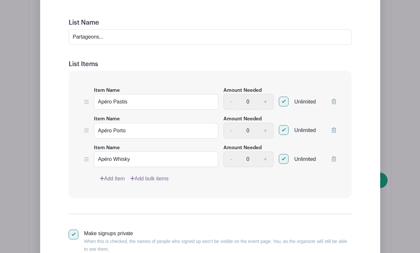
click at [231, 102] on div "- 0 +" at bounding box center [249, 102] width 50 height 16
click at [283, 102] on div at bounding box center [284, 102] width 10 height 10
click at [283, 102] on input "Unlimited" at bounding box center [281, 100] width 4 height 4
checkbox input "false"
click at [245, 103] on input "0" at bounding box center [247, 102] width 19 height 16
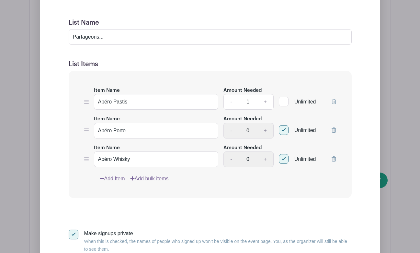
type input "1"
click at [284, 104] on div at bounding box center [284, 102] width 10 height 10
click at [283, 102] on input "Unlimited" at bounding box center [281, 100] width 4 height 4
checkbox input "true"
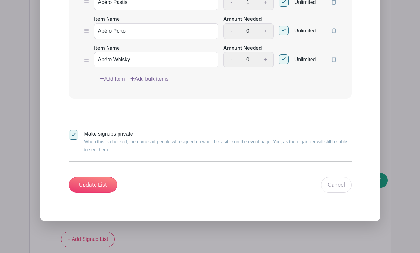
scroll to position [651, 0]
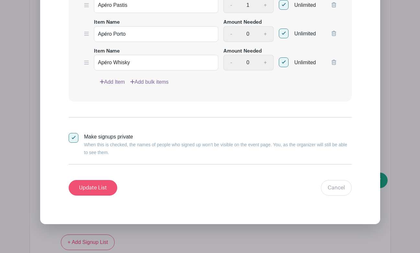
click at [97, 187] on input "Update List" at bounding box center [93, 188] width 49 height 16
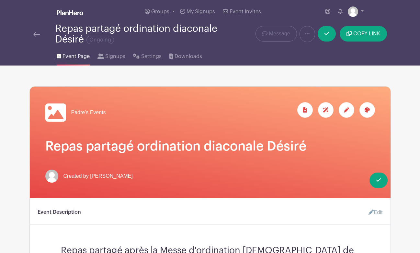
scroll to position [0, 0]
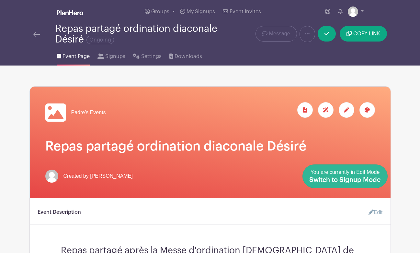
click at [377, 179] on span "Switch to Signup Mode" at bounding box center [345, 180] width 72 height 6
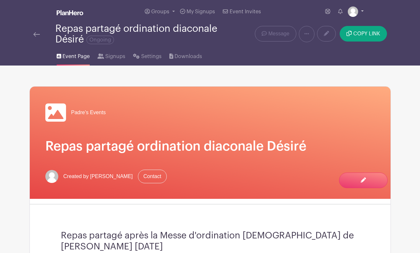
click at [360, 12] on link at bounding box center [356, 11] width 16 height 10
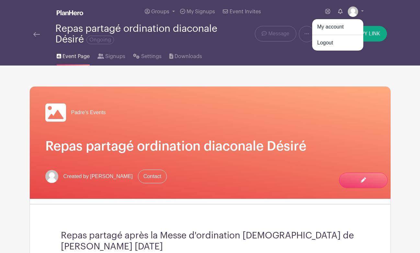
click at [339, 12] on icon at bounding box center [340, 11] width 5 height 5
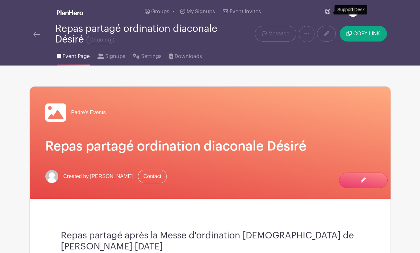
click at [327, 10] on icon at bounding box center [327, 11] width 5 height 5
click at [210, 14] on span "My Signups" at bounding box center [201, 11] width 29 height 5
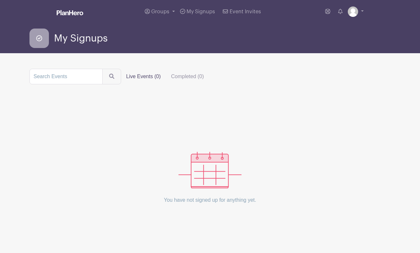
click at [133, 76] on label "Live Events (0)" at bounding box center [143, 76] width 45 height 13
click at [0, 0] on input "Live Events (0)" at bounding box center [0, 0] width 0 height 0
